Goal: Navigation & Orientation: Find specific page/section

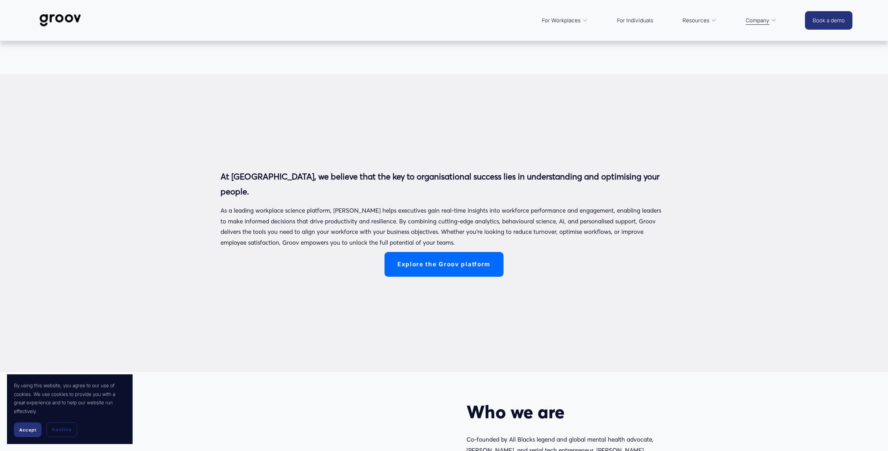
scroll to position [93, 0]
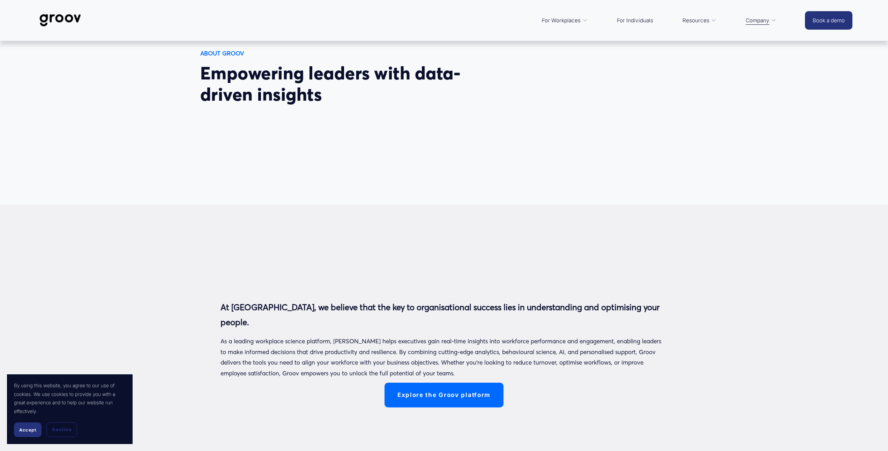
click at [0, 0] on div "Platform Overview" at bounding box center [0, 0] width 0 height 0
click at [582, 22] on icon "folder dropdown" at bounding box center [584, 20] width 5 height 5
drag, startPoint x: 212, startPoint y: 146, endPoint x: 216, endPoint y: 134, distance: 13.6
click at [213, 146] on div "Empowering leaders with data-driven insights ABOUT GROOV" at bounding box center [444, 77] width 888 height 174
click at [44, 19] on img at bounding box center [60, 20] width 49 height 23
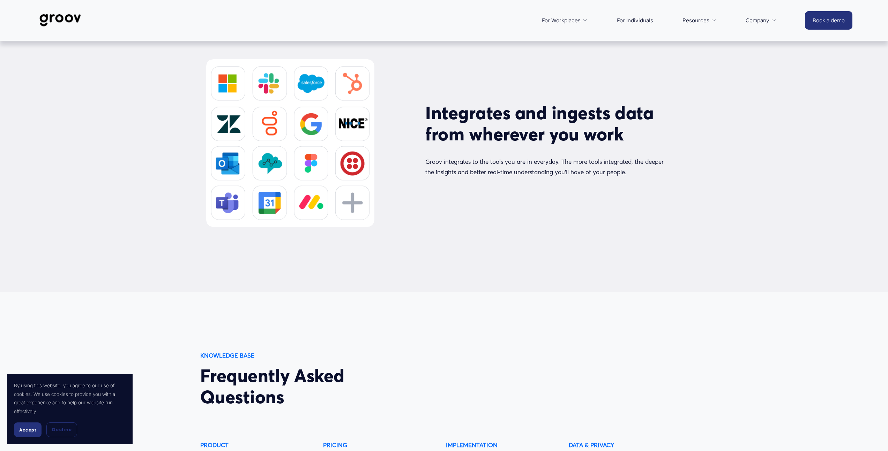
scroll to position [3296, 0]
